Goal: Information Seeking & Learning: Learn about a topic

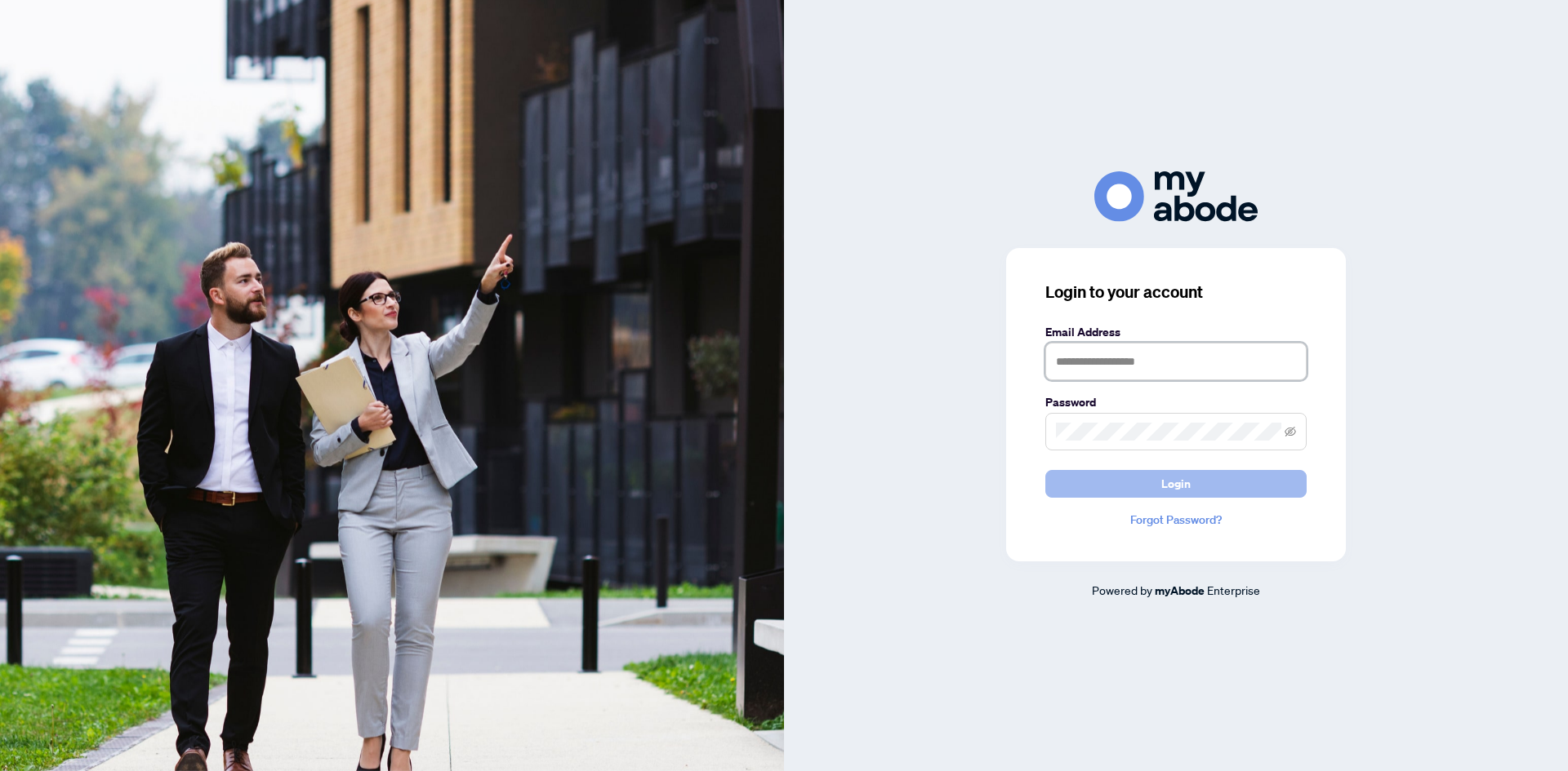
type input "**********"
click at [1128, 490] on button "Login" at bounding box center [1175, 483] width 261 height 27
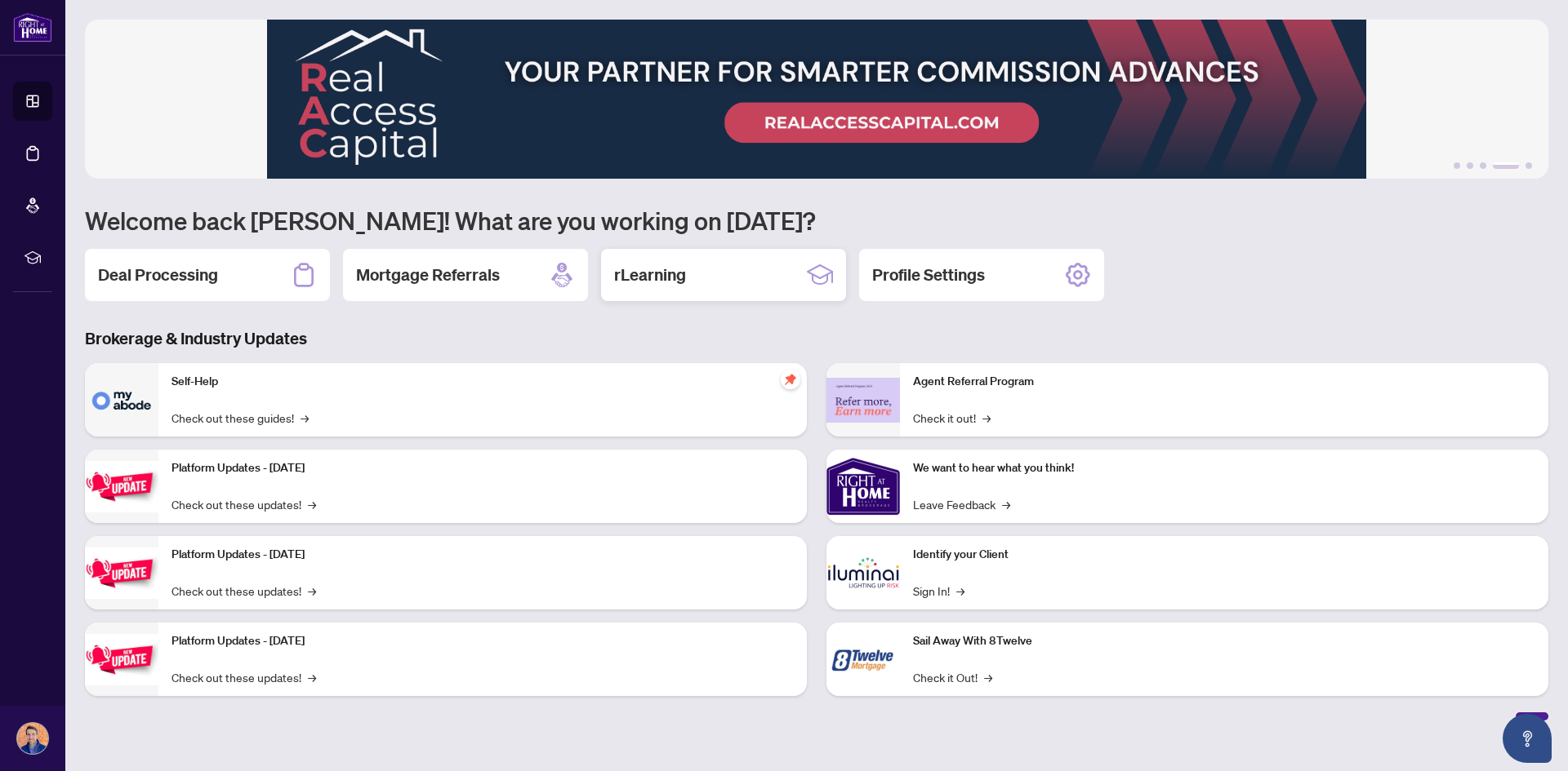
click at [660, 292] on div "rLearning" at bounding box center [723, 274] width 245 height 52
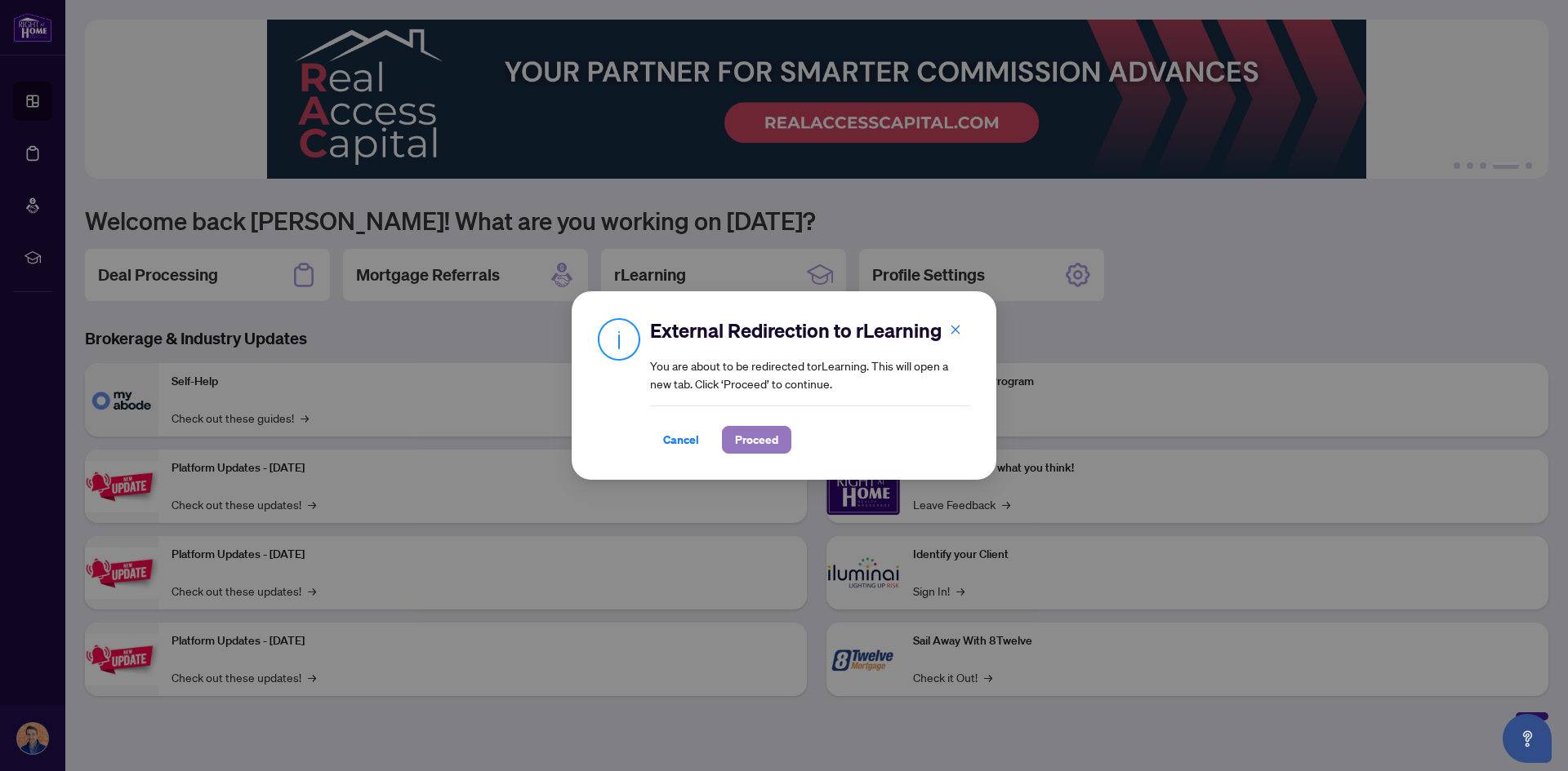
click at [758, 437] on span "Proceed" at bounding box center [756, 440] width 43 height 26
